Goal: Information Seeking & Learning: Learn about a topic

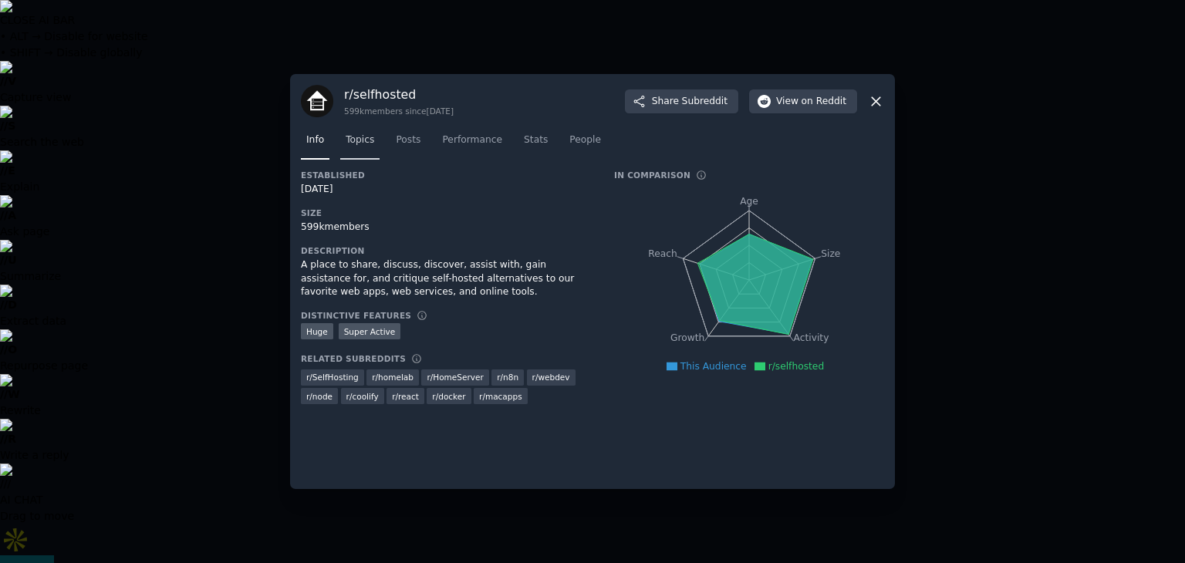
click at [353, 146] on span "Topics" at bounding box center [360, 140] width 29 height 14
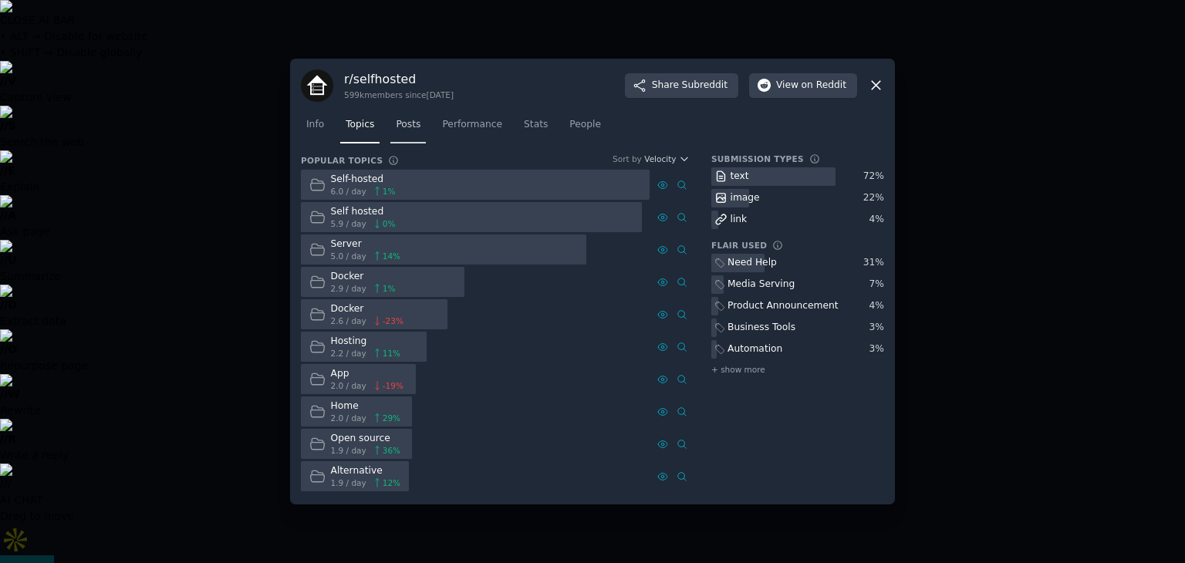
click at [397, 129] on span "Posts" at bounding box center [408, 125] width 25 height 14
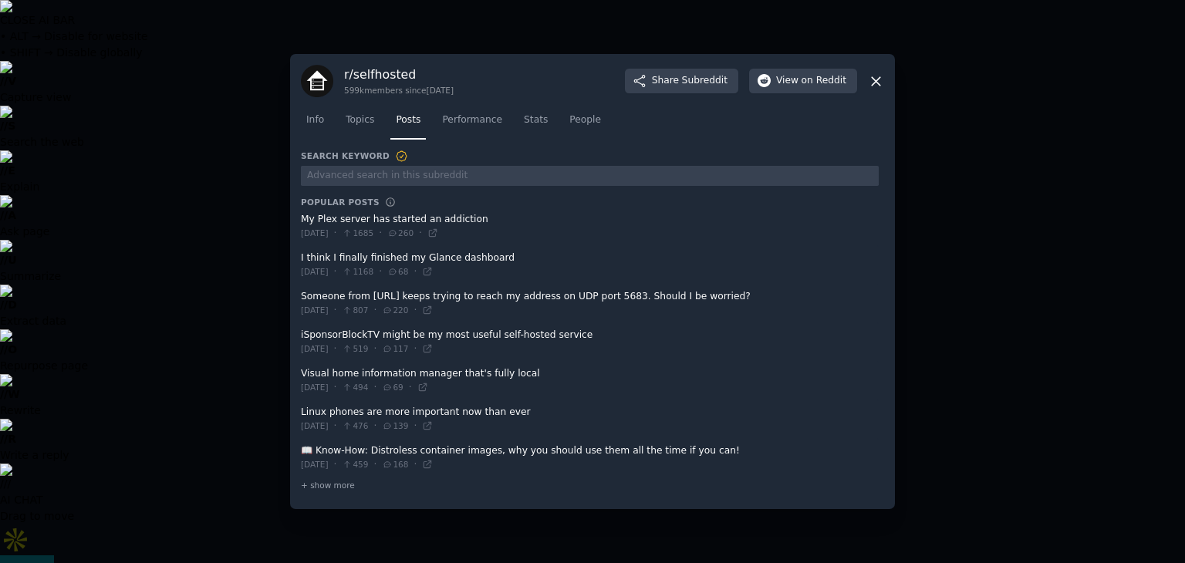
click at [872, 79] on icon at bounding box center [876, 81] width 16 height 16
